Goal: Complete application form: Complete application form

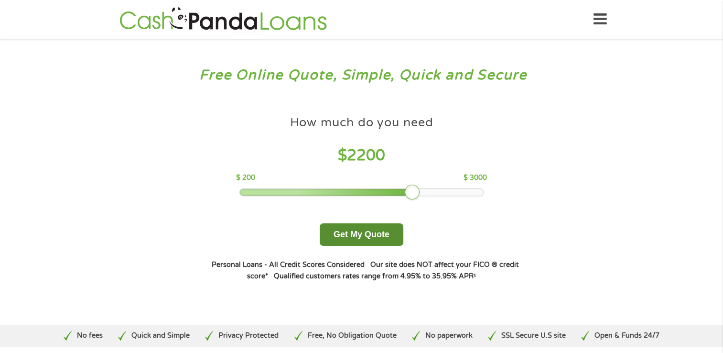
click at [375, 237] on button "Get My Quote" at bounding box center [362, 234] width 84 height 22
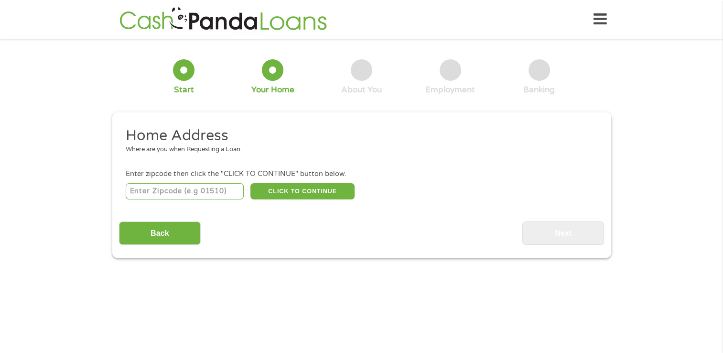
click at [191, 195] on input "number" at bounding box center [185, 191] width 118 height 16
type input "31419"
click at [318, 190] on button "CLICK TO CONTINUE" at bounding box center [302, 191] width 104 height 16
type input "31419"
type input "Savannah"
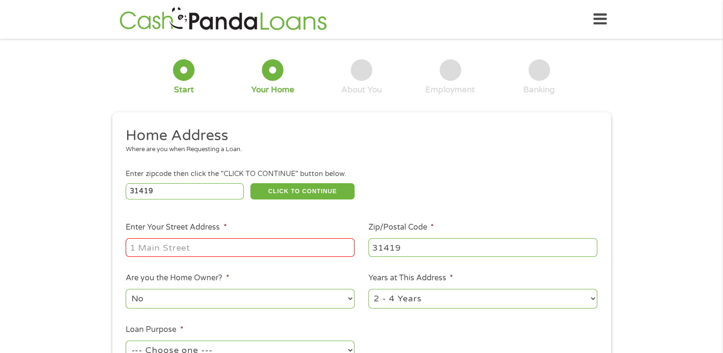
click at [172, 250] on input "Enter Your Street Address *" at bounding box center [240, 247] width 229 height 18
type input "3 Fieldstone ct"
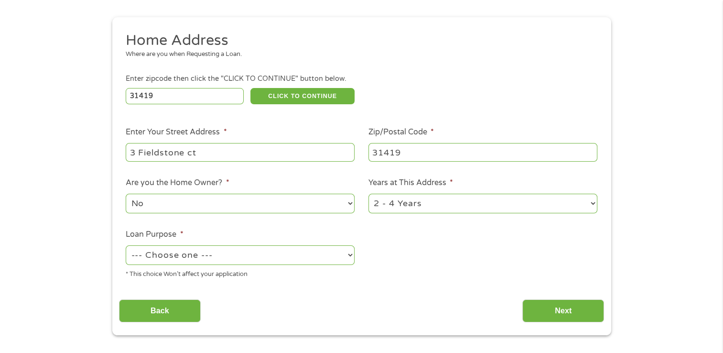
scroll to position [98, 0]
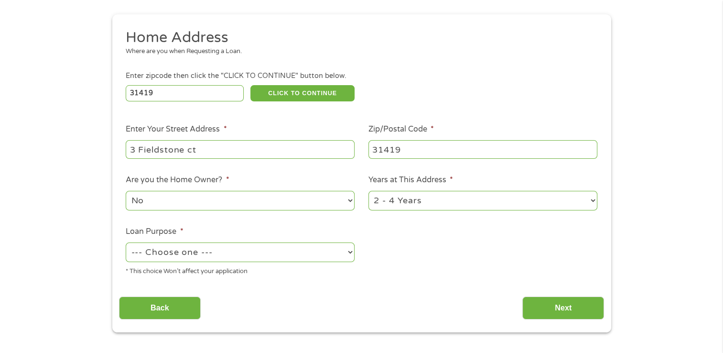
click at [586, 205] on select "1 Year or less 1 - 2 Years 2 - 4 Years Over 4 Years" at bounding box center [482, 201] width 229 height 20
select select "60months"
click at [368, 192] on select "1 Year or less 1 - 2 Years 2 - 4 Years Over 4 Years" at bounding box center [482, 201] width 229 height 20
click at [352, 207] on select "No Yes" at bounding box center [240, 201] width 229 height 20
click at [126, 192] on select "No Yes" at bounding box center [240, 201] width 229 height 20
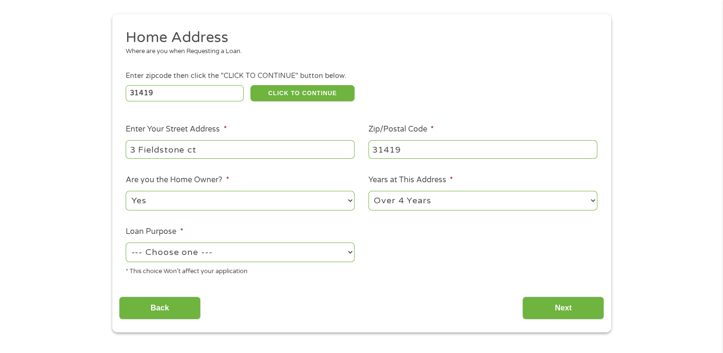
click at [349, 195] on select "No Yes" at bounding box center [240, 201] width 229 height 20
select select "no"
click at [126, 192] on select "No Yes" at bounding box center [240, 201] width 229 height 20
click at [219, 260] on select "--- Choose one --- Pay Bills Debt Consolidation Home Improvement Major Purchase…" at bounding box center [240, 252] width 229 height 20
select select "shorttermcash"
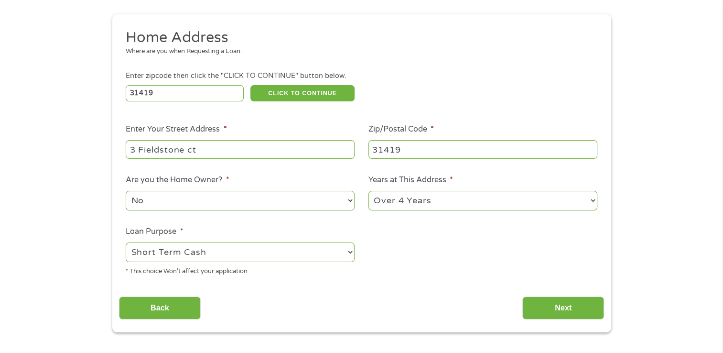
click at [126, 243] on select "--- Choose one --- Pay Bills Debt Consolidation Home Improvement Major Purchase…" at bounding box center [240, 252] width 229 height 20
click at [574, 314] on input "Next" at bounding box center [563, 307] width 82 height 23
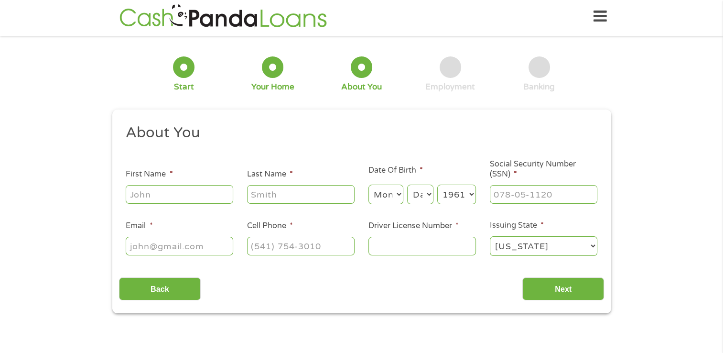
scroll to position [0, 0]
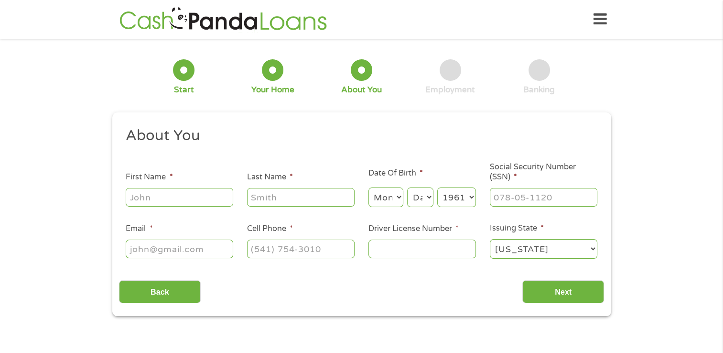
click at [161, 195] on input "First Name *" at bounding box center [180, 197] width 108 height 18
type input "[PERSON_NAME]"
type input "[EMAIL_ADDRESS][DOMAIN_NAME]"
type input "[PHONE_NUMBER]"
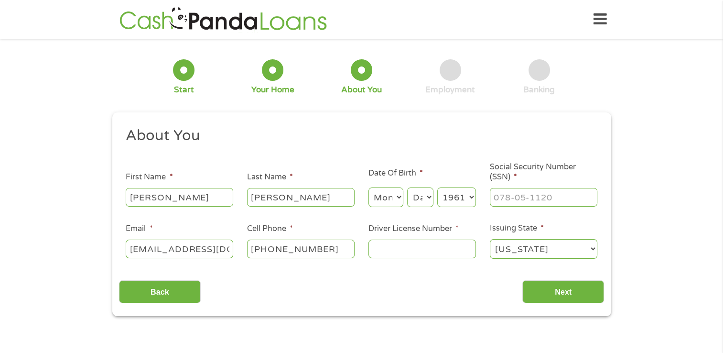
click at [388, 203] on select "Month 1 2 3 4 5 6 7 8 9 10 11 12" at bounding box center [385, 197] width 35 height 20
select select "3"
click at [368, 188] on select "Month 1 2 3 4 5 6 7 8 9 10 11 12" at bounding box center [385, 197] width 35 height 20
click at [424, 199] on select "Day 1 2 3 4 5 6 7 8 9 10 11 12 13 14 15 16 17 18 19 20 21 22 23 24 25 26 27 28 …" at bounding box center [420, 197] width 26 height 20
select select "5"
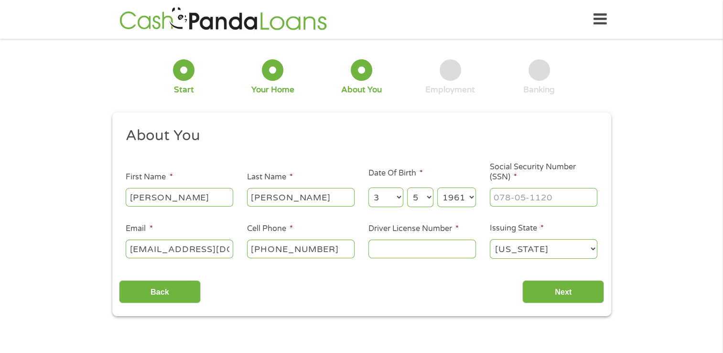
click at [407, 188] on select "Day 1 2 3 4 5 6 7 8 9 10 11 12 13 14 15 16 17 18 19 20 21 22 23 24 25 26 27 28 …" at bounding box center [420, 197] width 26 height 20
click at [522, 195] on input "Social Security Number (SSN) *" at bounding box center [544, 197] width 108 height 18
type input "263-73-3615"
click at [399, 249] on input "Driver License Number *" at bounding box center [422, 248] width 108 height 18
type input "049258844"
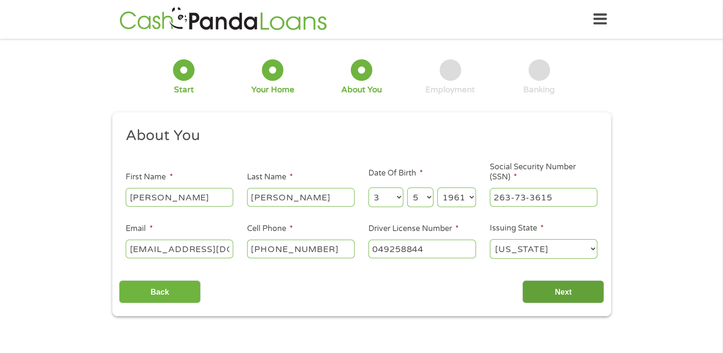
click at [570, 293] on input "Next" at bounding box center [563, 291] width 82 height 23
click at [573, 300] on input "Next" at bounding box center [563, 291] width 82 height 23
click at [593, 251] on select "[US_STATE] [US_STATE] [US_STATE] [US_STATE] [US_STATE] [US_STATE] [US_STATE] [U…" at bounding box center [544, 249] width 108 height 20
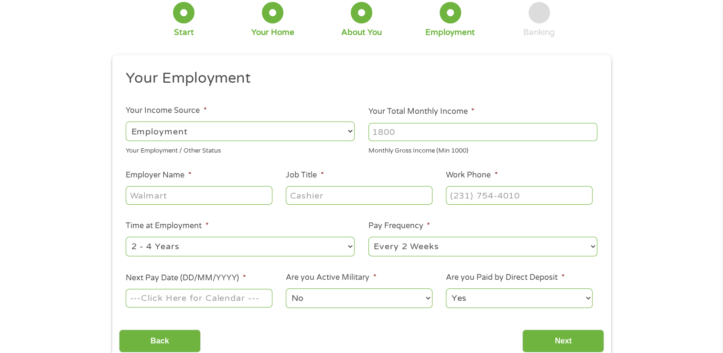
scroll to position [67, 0]
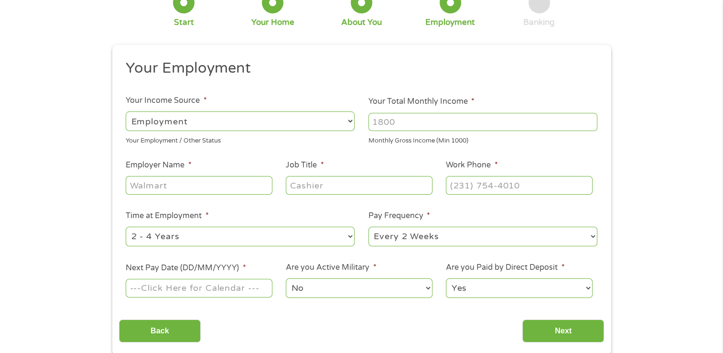
click at [179, 130] on select "--- Choose one --- Employment [DEMOGRAPHIC_DATA] Benefits" at bounding box center [240, 121] width 229 height 20
click at [126, 111] on select "--- Choose one --- Employment [DEMOGRAPHIC_DATA] Benefits" at bounding box center [240, 121] width 229 height 20
click at [415, 120] on input "Your Total Monthly Income *" at bounding box center [482, 122] width 229 height 18
type input "8400"
click at [162, 186] on input "Employer Name *" at bounding box center [199, 185] width 146 height 18
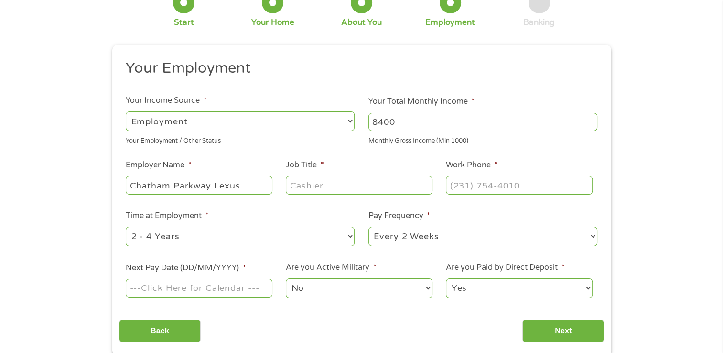
type input "Chatham Parkway Lexus"
click at [335, 184] on input "Job Title *" at bounding box center [359, 185] width 146 height 18
type input "Sales"
type input "[PHONE_NUMBER]"
click at [351, 237] on select "--- Choose one --- 1 Year or less 1 - 2 Years 2 - 4 Years Over 4 Years" at bounding box center [240, 237] width 229 height 20
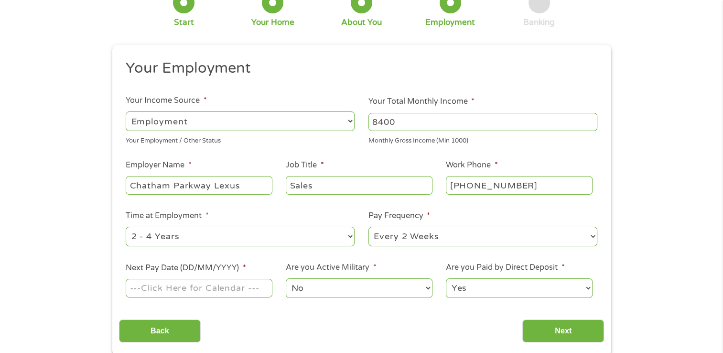
select select "60months"
click at [126, 227] on select "--- Choose one --- 1 Year or less 1 - 2 Years 2 - 4 Years Over 4 Years" at bounding box center [240, 237] width 229 height 20
click at [449, 237] on select "--- Choose one --- Every 2 Weeks Every Week Monthly Semi-Monthly" at bounding box center [482, 237] width 229 height 20
select select "weekly"
click at [368, 227] on select "--- Choose one --- Every 2 Weeks Every Week Monthly Semi-Monthly" at bounding box center [482, 237] width 229 height 20
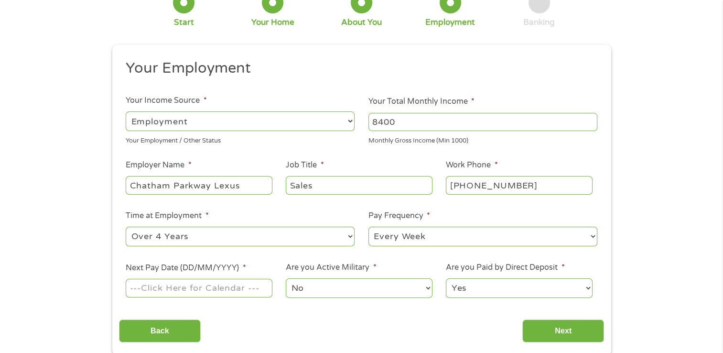
click at [197, 290] on input "Next Pay Date (DD/MM/YYYY) *" at bounding box center [199, 288] width 146 height 18
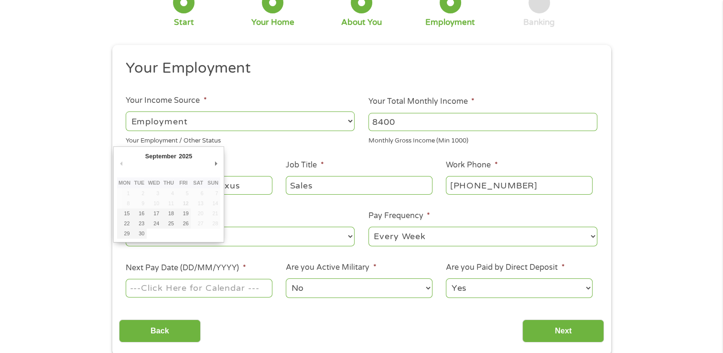
type input "[DATE]"
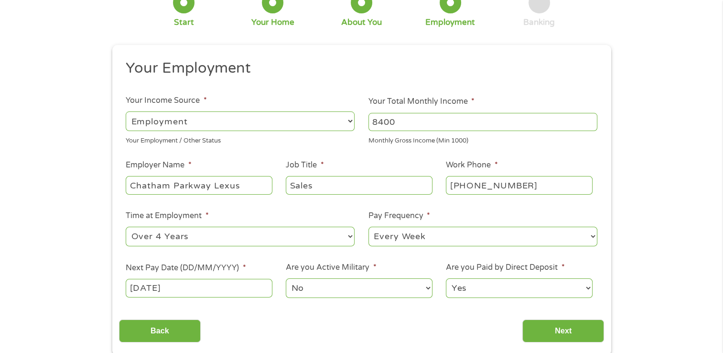
click at [336, 292] on select "No Yes" at bounding box center [359, 288] width 146 height 20
click at [286, 278] on select "No Yes" at bounding box center [359, 288] width 146 height 20
click at [571, 341] on input "Next" at bounding box center [563, 330] width 82 height 23
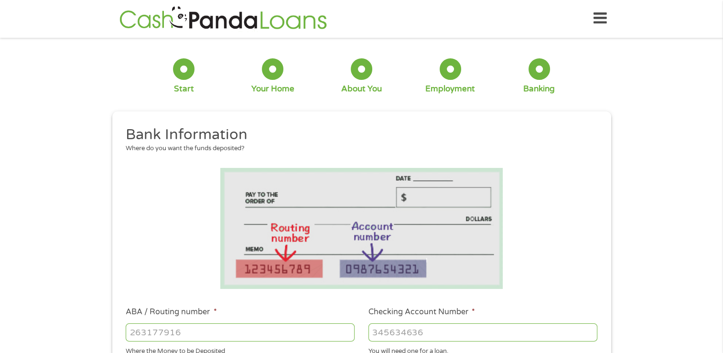
scroll to position [0, 0]
